Goal: Task Accomplishment & Management: Use online tool/utility

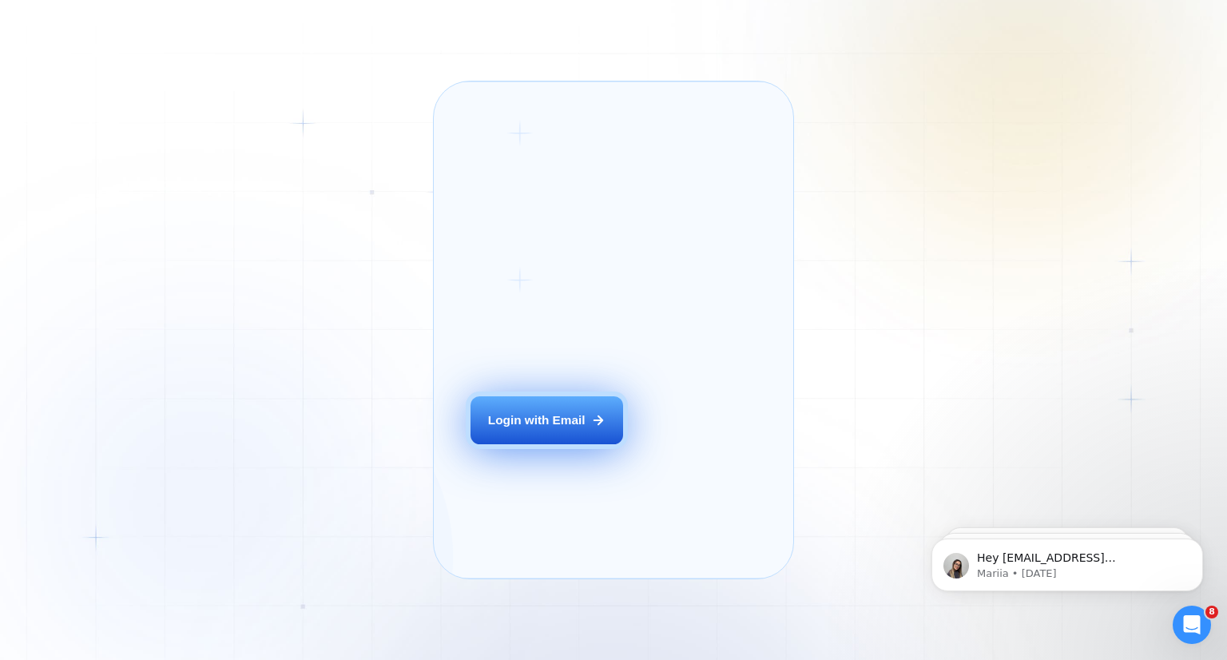
click at [537, 428] on div "Login with Email" at bounding box center [536, 420] width 97 height 17
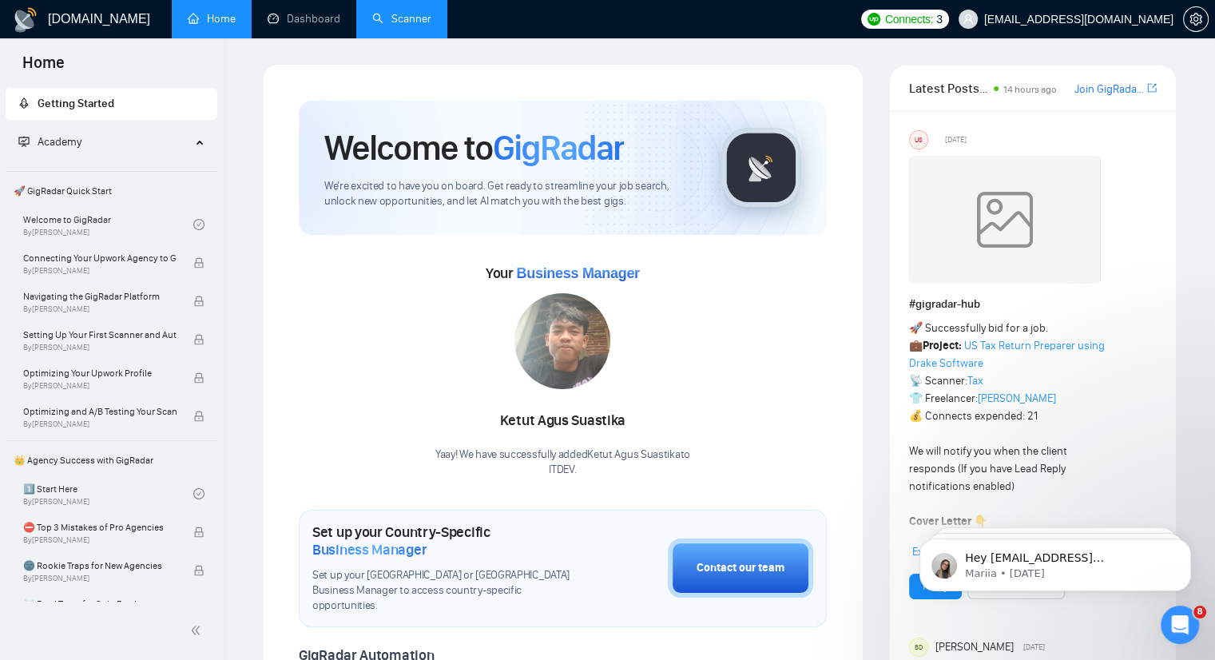
click at [393, 20] on link "Scanner" at bounding box center [401, 19] width 59 height 14
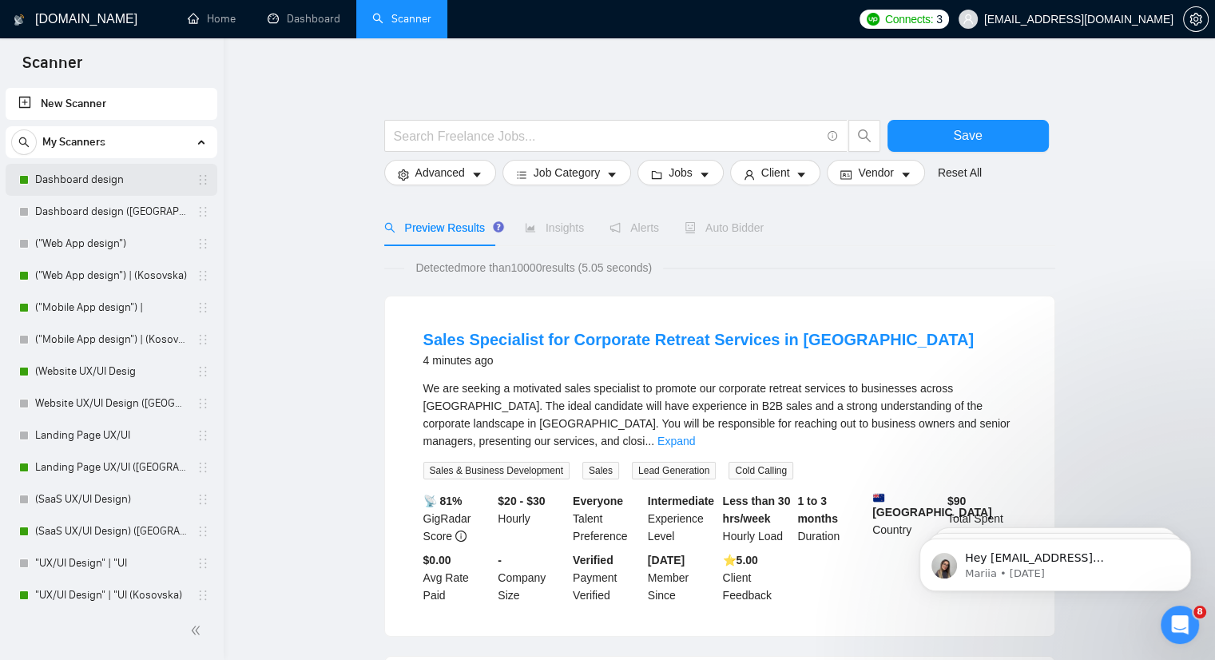
click at [69, 175] on link "Dashboard design" at bounding box center [111, 180] width 152 height 32
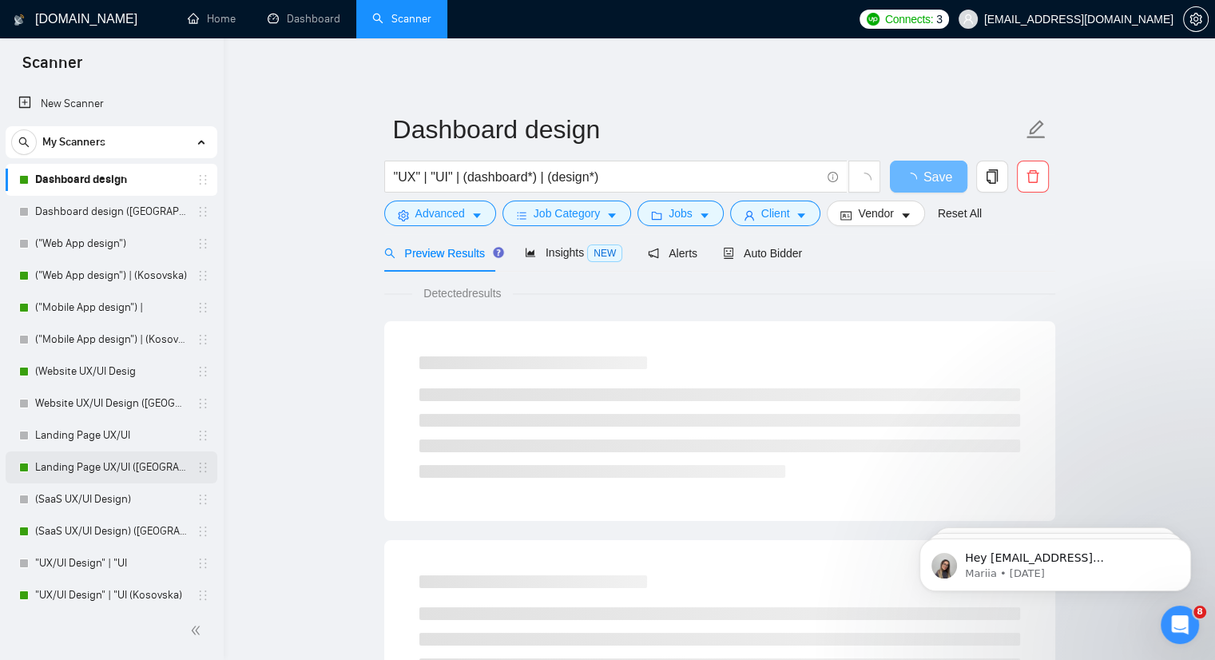
click at [100, 468] on link "Landing Page UX/UI ([GEOGRAPHIC_DATA])" at bounding box center [111, 467] width 152 height 32
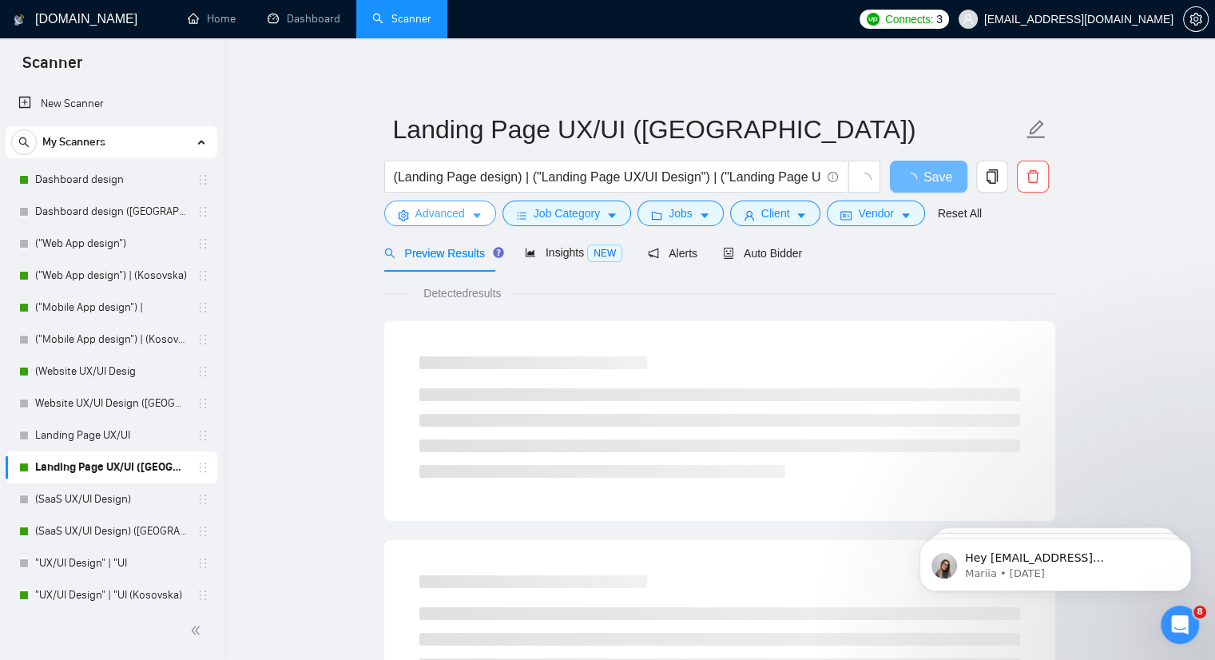
click at [476, 219] on icon "caret-down" at bounding box center [476, 215] width 11 height 11
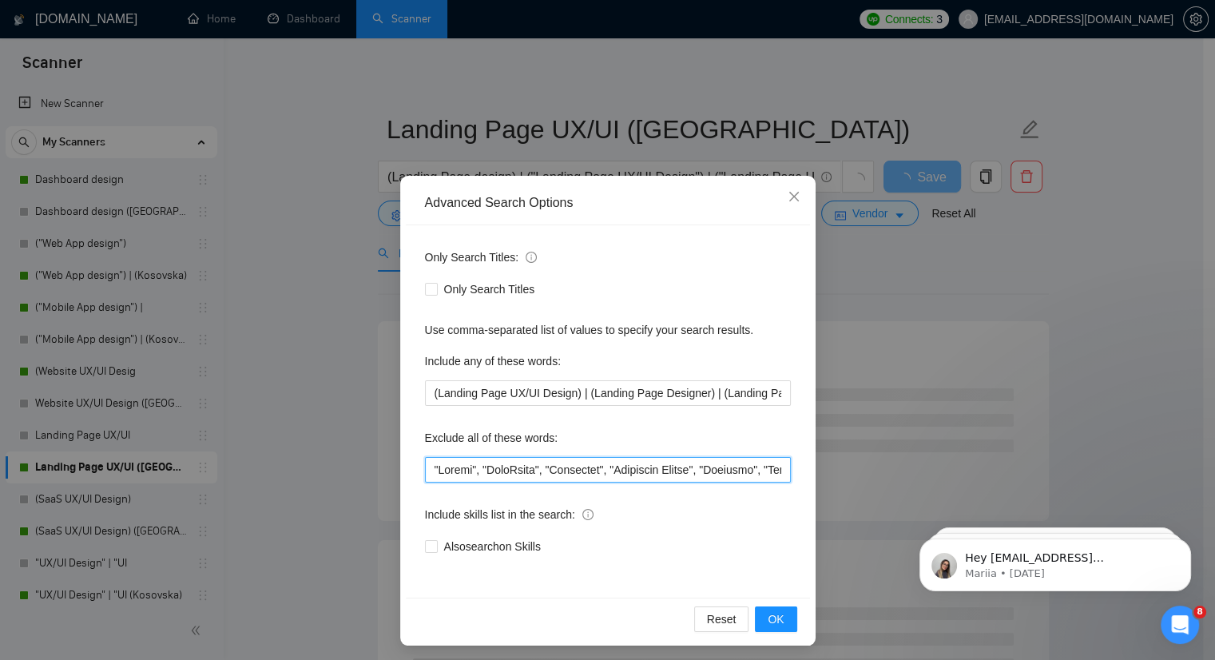
click at [427, 471] on input "text" at bounding box center [608, 470] width 366 height 26
paste input "GHL"
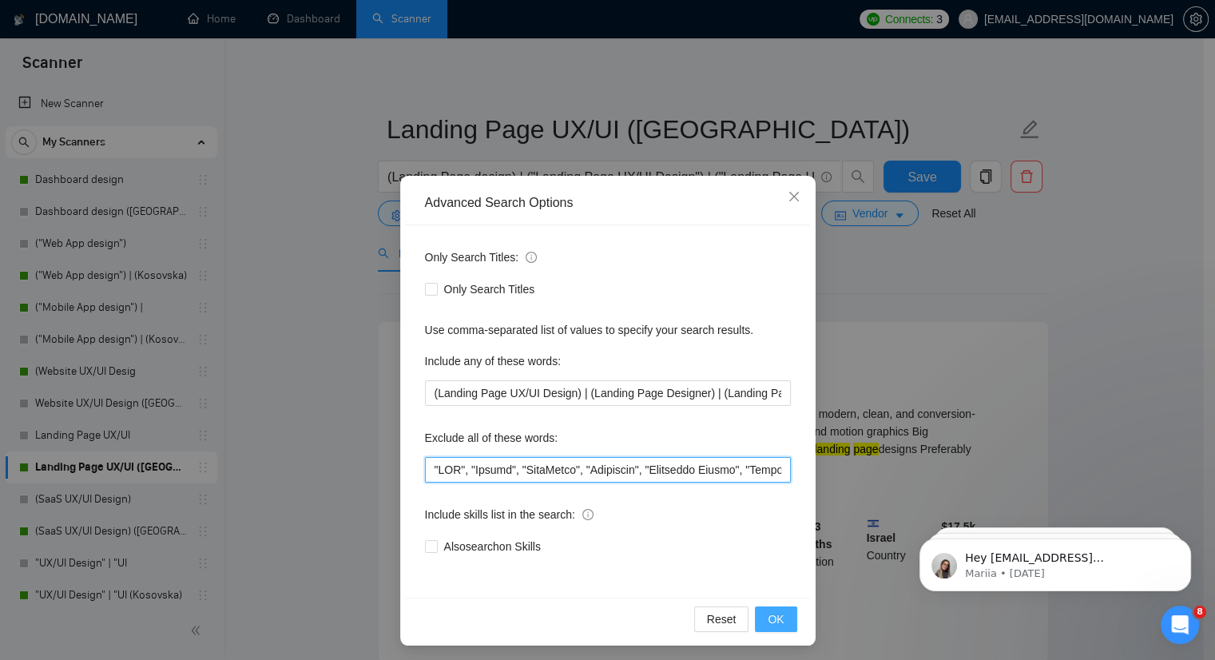
type input ""GHL", "Showit", "WordPress", "Elementor", "Thinkific Expert", "Firebase", "[PE…"
click at [769, 611] on span "OK" at bounding box center [776, 620] width 16 height 18
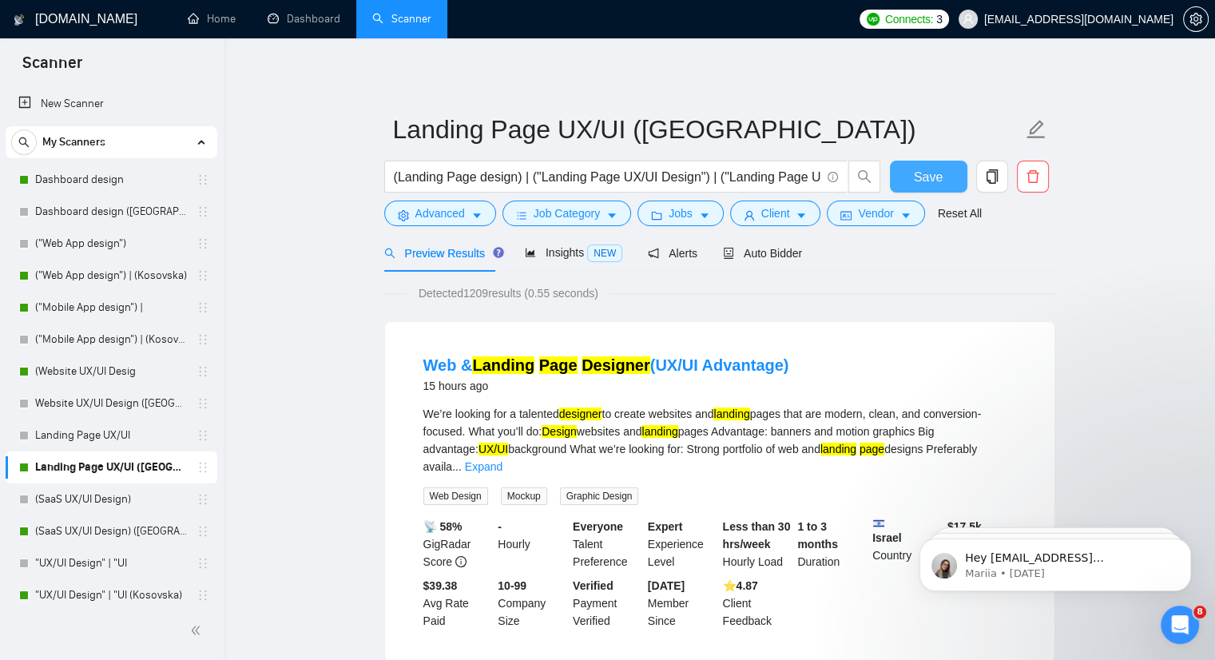
click at [916, 167] on span "Save" at bounding box center [928, 177] width 29 height 20
click at [70, 378] on link "(Website UX/UI Desig" at bounding box center [111, 372] width 152 height 32
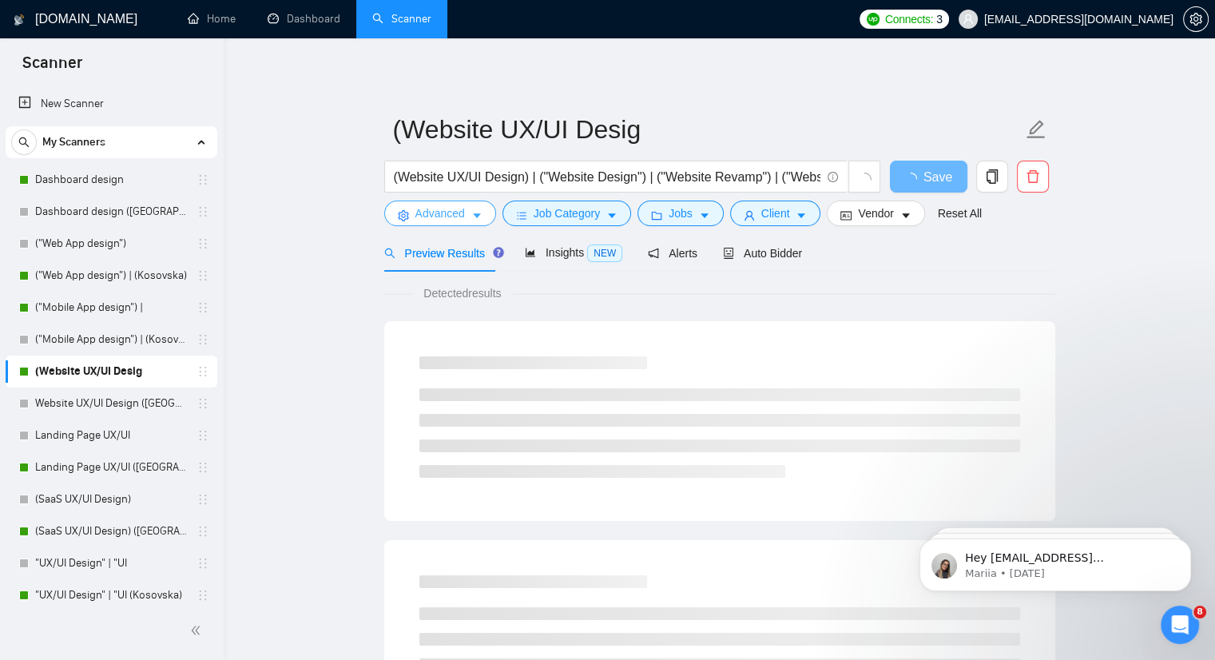
click at [473, 216] on icon "caret-down" at bounding box center [477, 216] width 8 height 5
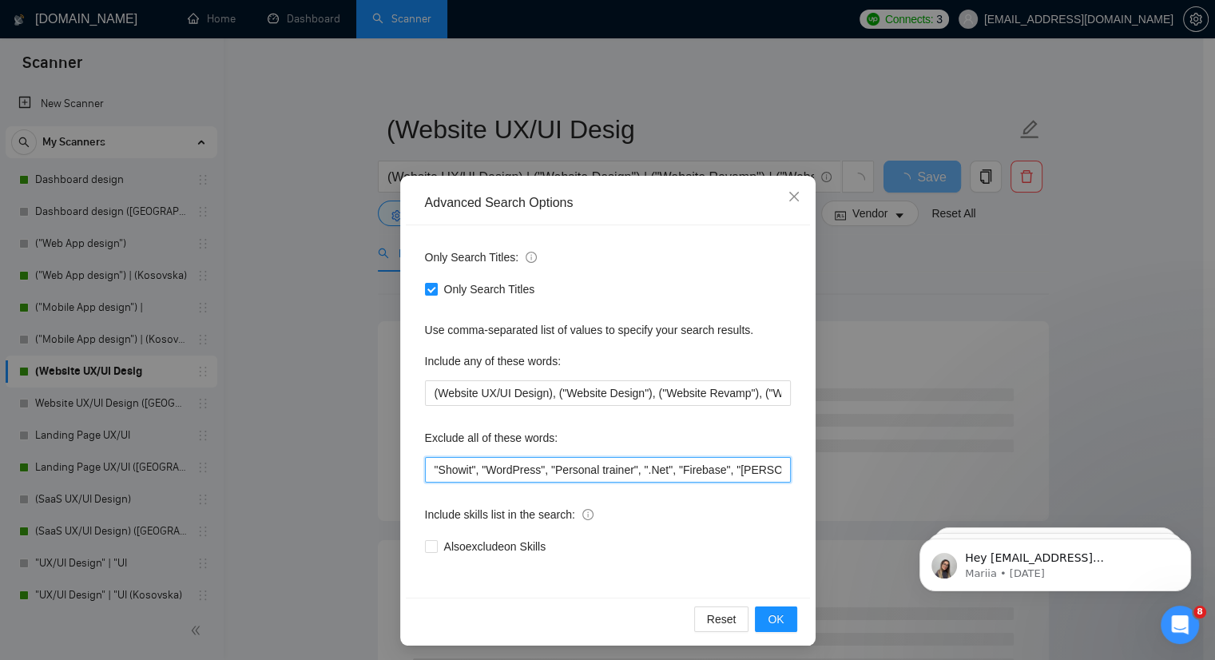
click at [425, 466] on input ""Showit", "WordPress", "Personal trainer", ".Net", "Firebase", "[PERSON_NAME]",…" at bounding box center [608, 470] width 366 height 26
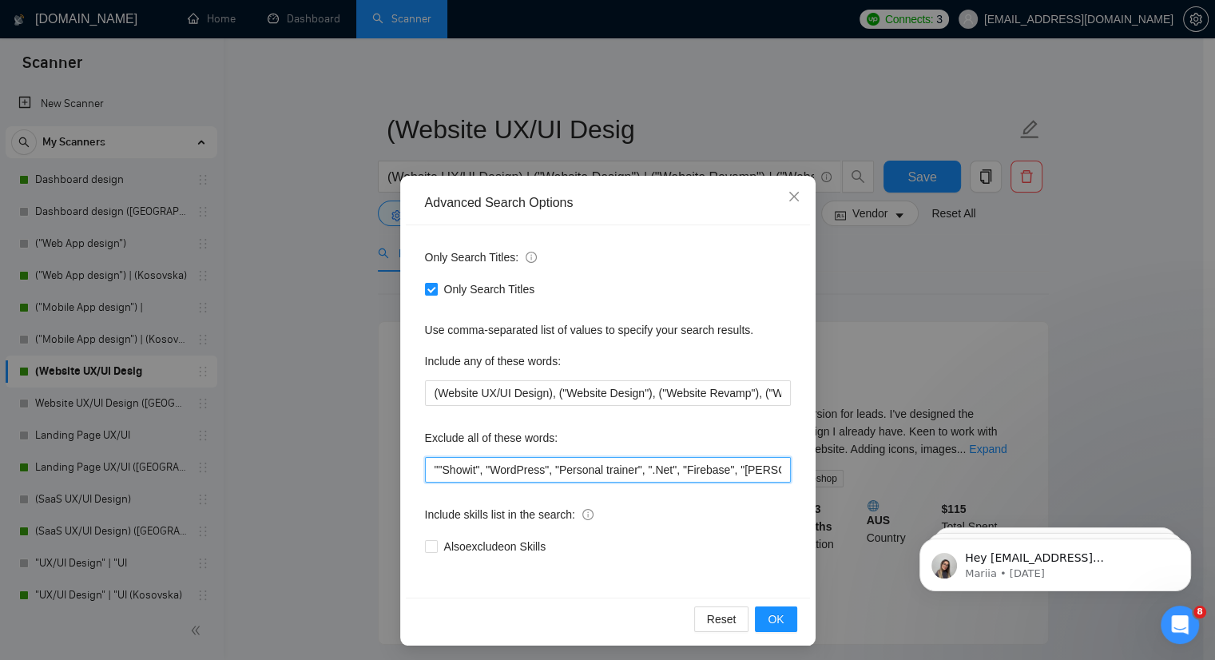
paste input "GHL"
type input ""GHL", "Showit", "WordPress", "Personal trainer", ".Net", "Firebase", "[PERSON_…"
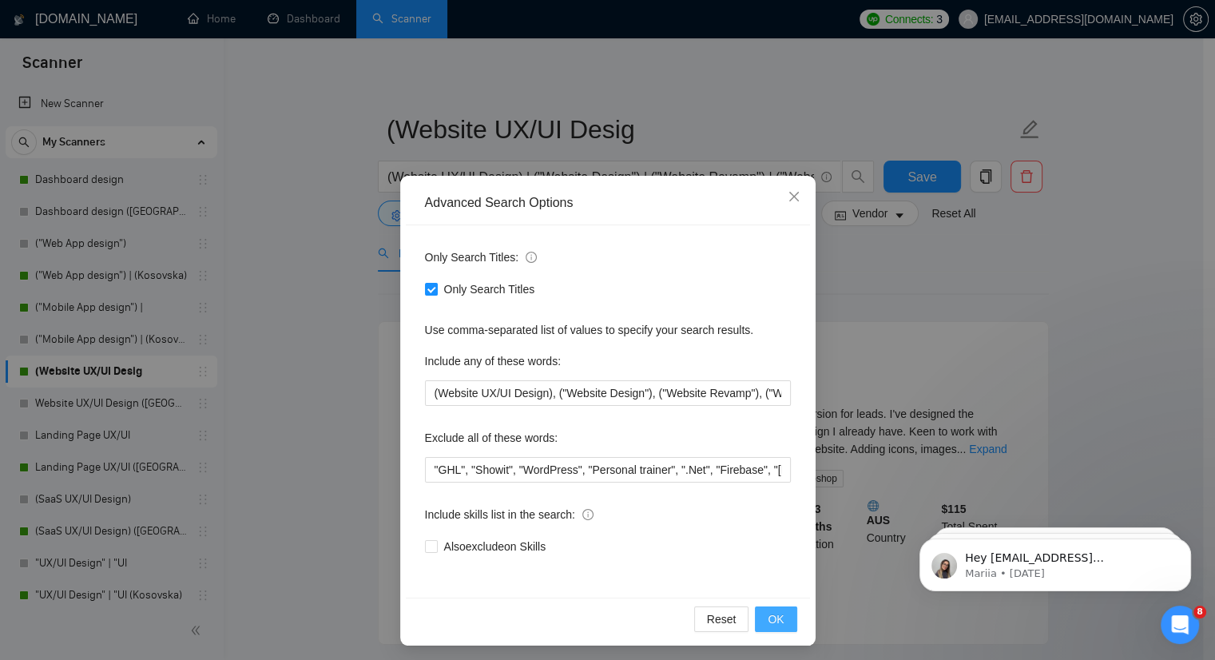
click at [780, 628] on button "OK" at bounding box center [776, 620] width 42 height 26
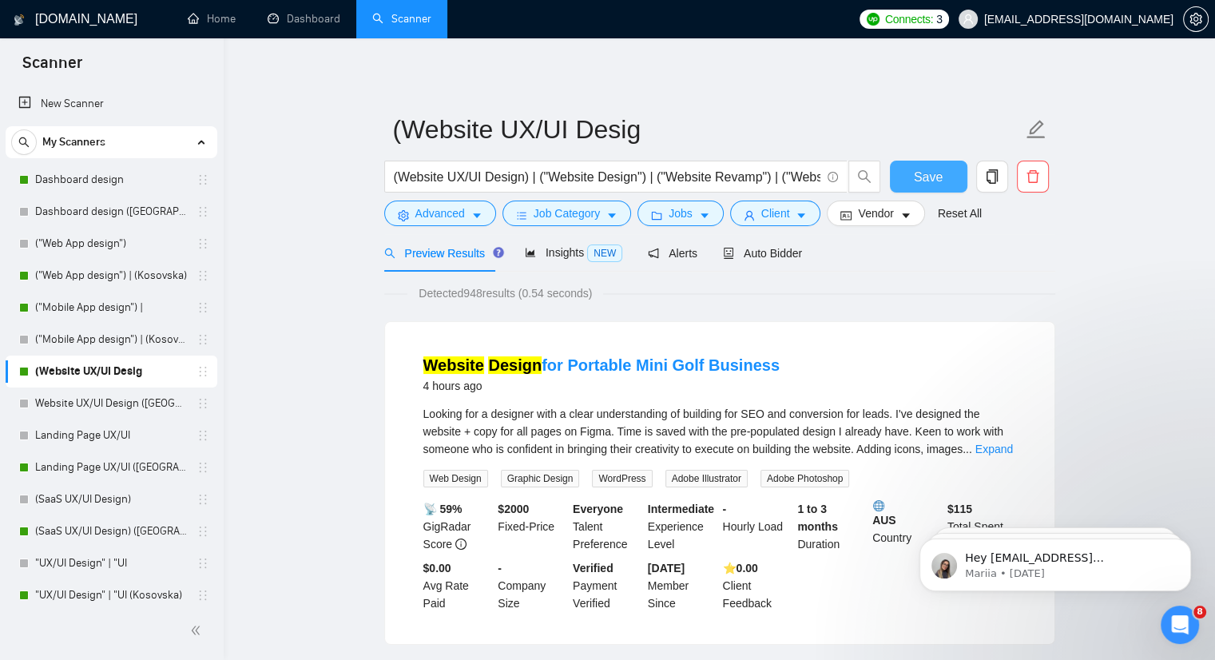
click at [927, 173] on span "Save" at bounding box center [928, 177] width 29 height 20
